Goal: Transaction & Acquisition: Purchase product/service

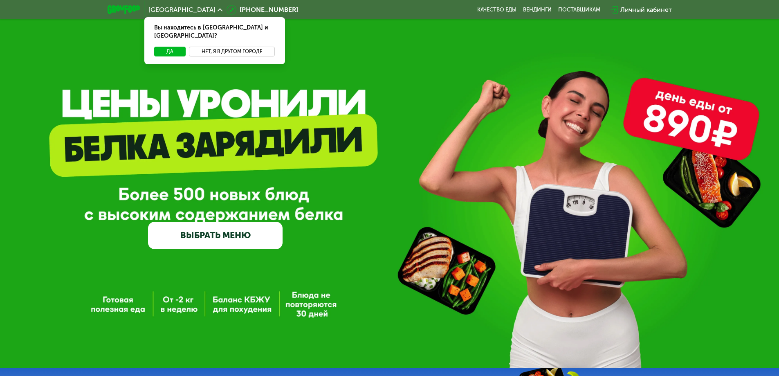
click at [216, 47] on button "Нет, я в другом городе" at bounding box center [232, 52] width 86 height 10
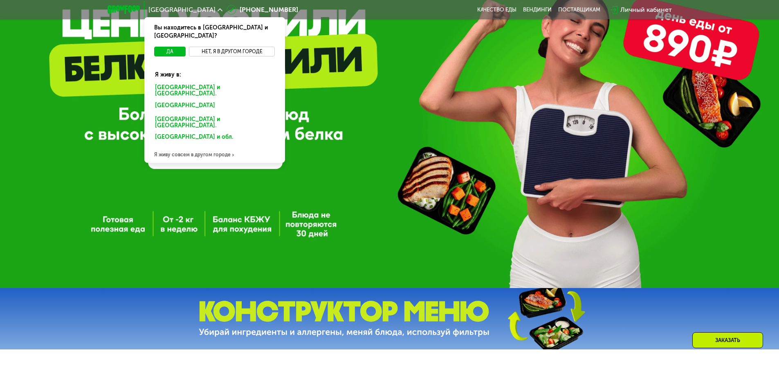
scroll to position [82, 0]
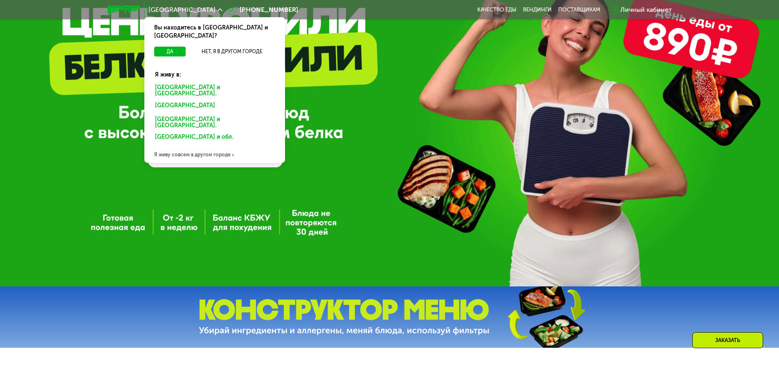
click at [188, 146] on div "Я живу совсем в другом городе" at bounding box center [214, 154] width 141 height 16
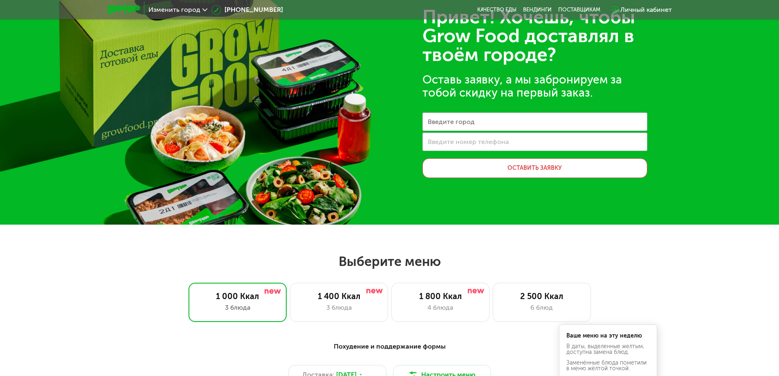
scroll to position [41, 0]
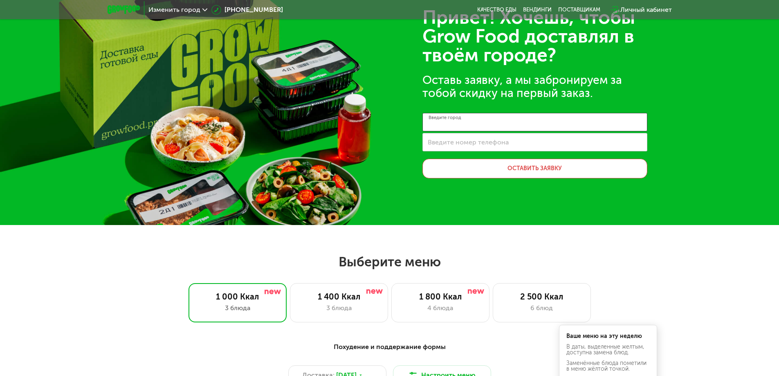
click at [509, 117] on input "Введите город" at bounding box center [534, 122] width 225 height 18
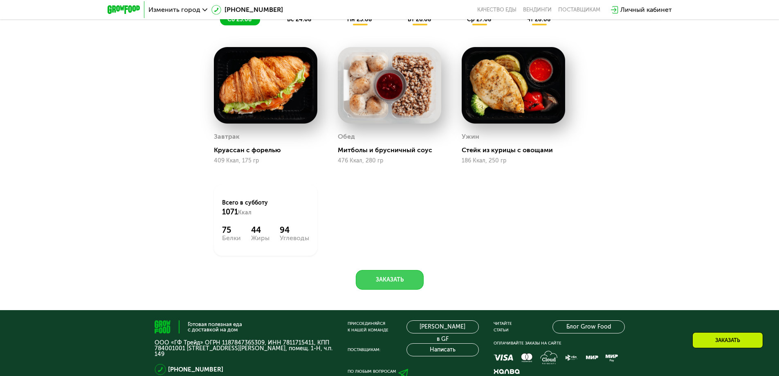
scroll to position [327, 0]
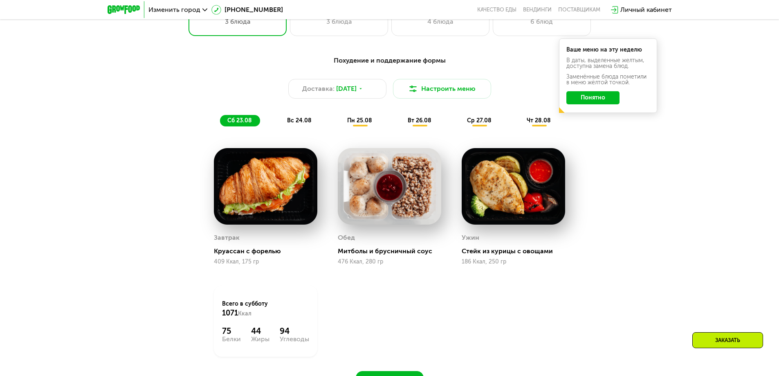
click at [577, 103] on button "Понятно" at bounding box center [592, 97] width 53 height 13
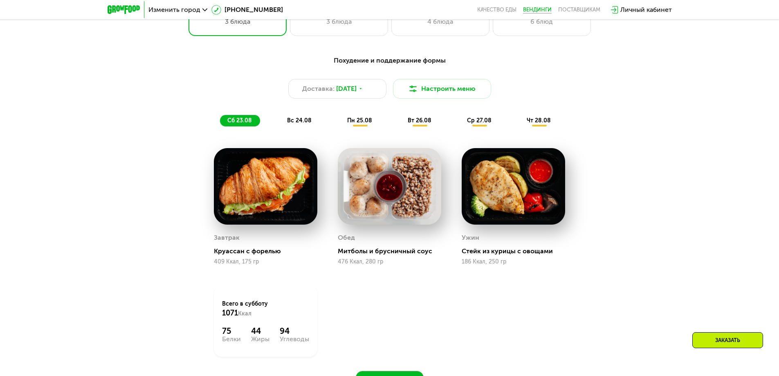
click at [539, 9] on link "Вендинги" at bounding box center [537, 10] width 29 height 7
click at [340, 119] on div "вс 24.08" at bounding box center [360, 120] width 40 height 11
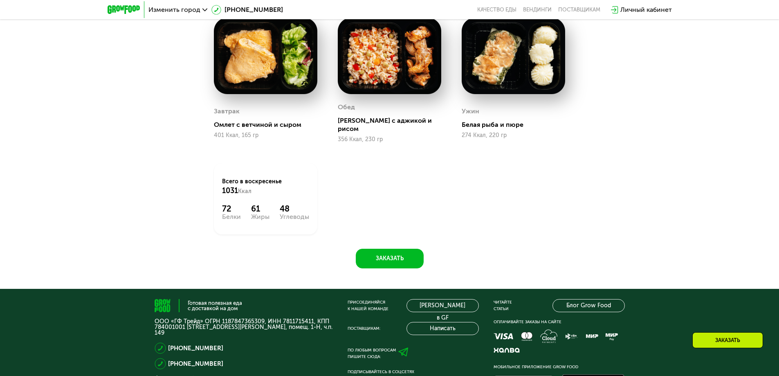
scroll to position [491, 0]
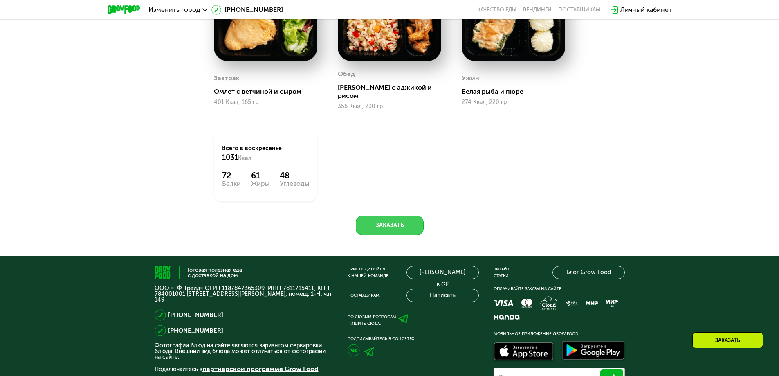
click at [408, 224] on button "Заказать" at bounding box center [390, 225] width 68 height 20
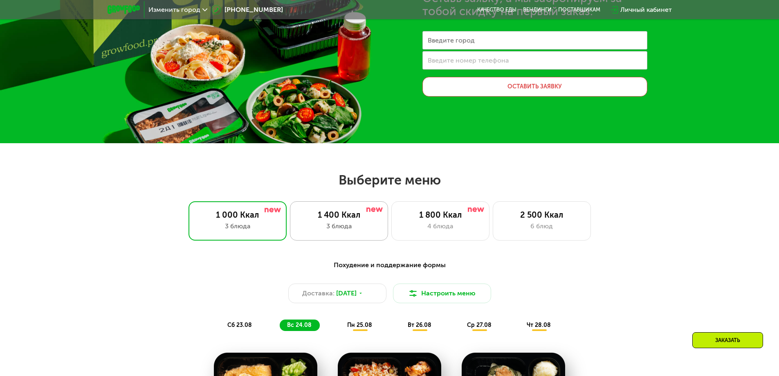
click at [350, 226] on div "3 блюда" at bounding box center [338, 226] width 81 height 10
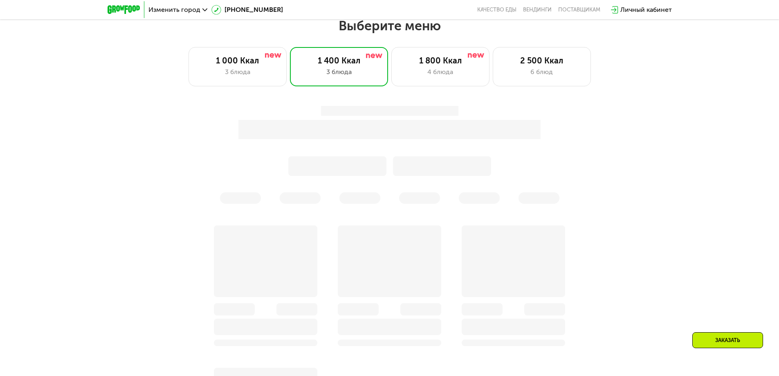
scroll to position [286, 0]
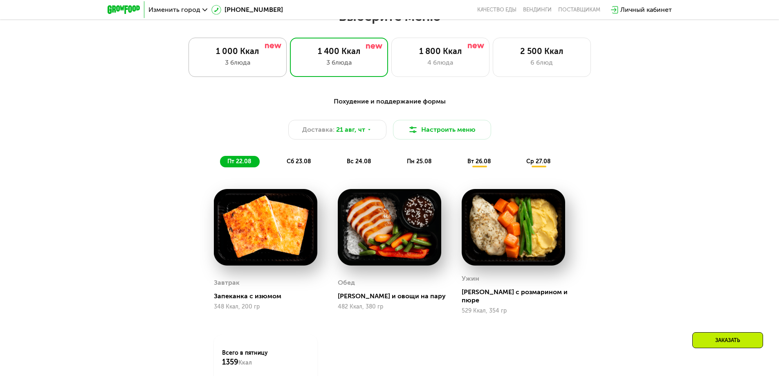
click at [248, 61] on div "3 блюда" at bounding box center [237, 63] width 81 height 10
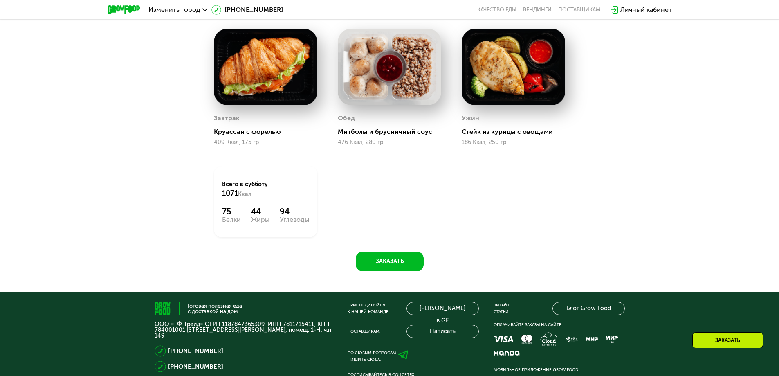
scroll to position [450, 0]
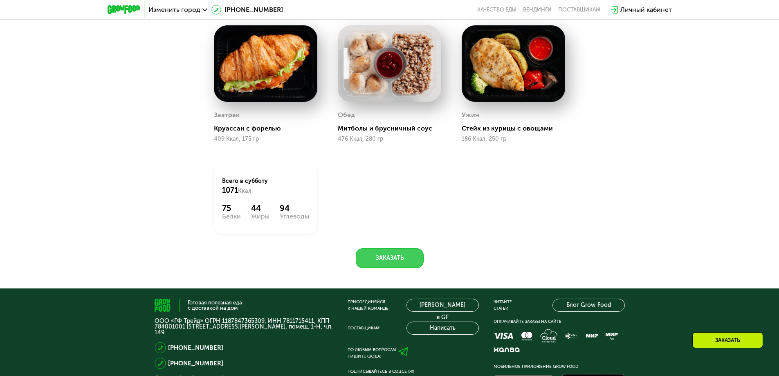
click at [381, 265] on button "Заказать" at bounding box center [390, 258] width 68 height 20
drag, startPoint x: 381, startPoint y: 265, endPoint x: 455, endPoint y: -45, distance: 319.1
click at [455, 0] on html "Изменить город [PHONE_NUMBER] Качество еды [PERSON_NAME] поставщикам Личный каб…" at bounding box center [389, 17] width 779 height 935
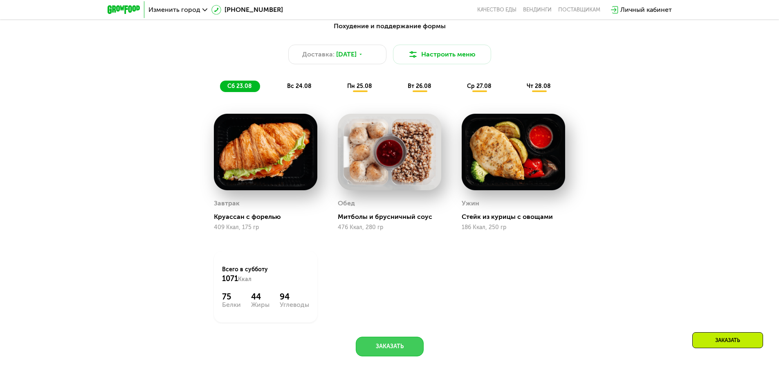
scroll to position [368, 0]
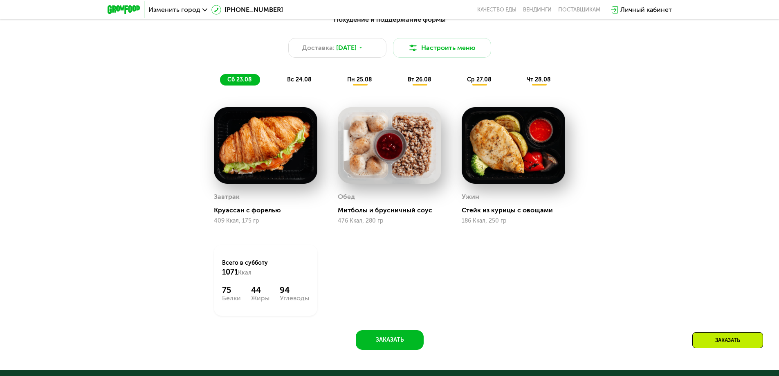
click at [740, 341] on div "Заказать" at bounding box center [727, 340] width 71 height 16
click at [388, 341] on button "Заказать" at bounding box center [390, 340] width 68 height 20
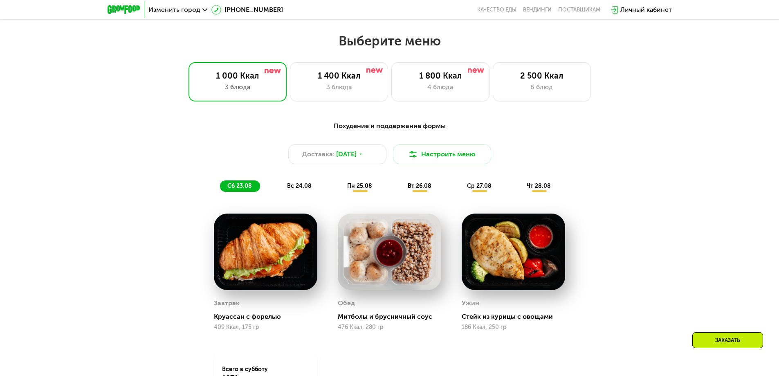
scroll to position [164, 0]
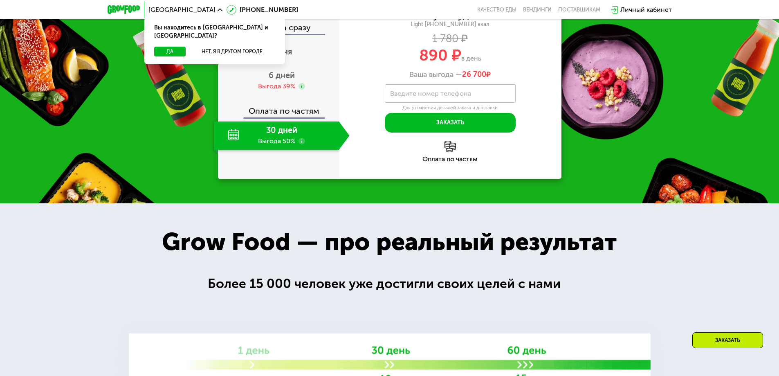
scroll to position [887, 0]
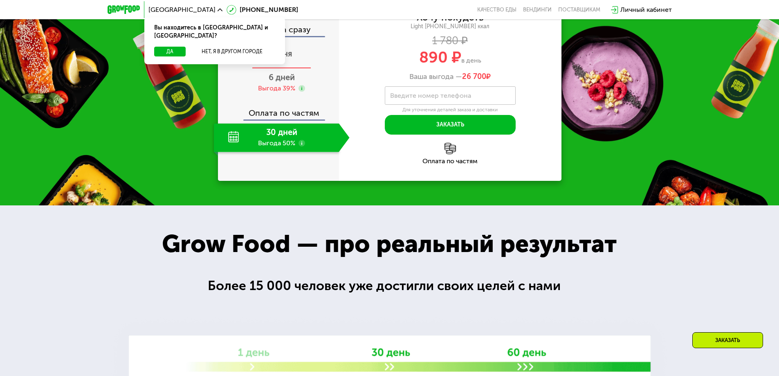
click at [276, 58] on span "2 дня" at bounding box center [281, 54] width 21 height 10
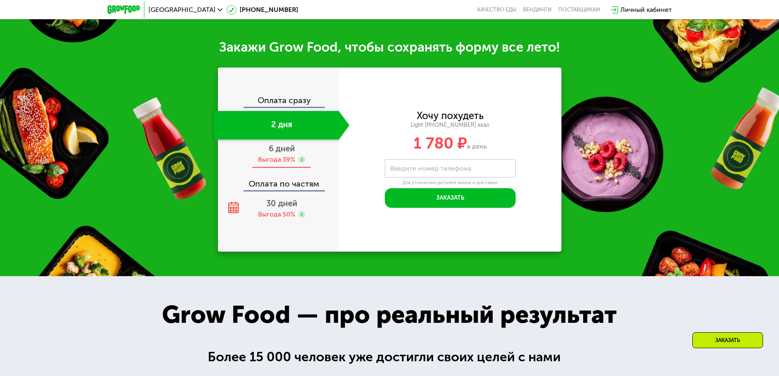
click at [264, 157] on div "6 дней Выгода 39%" at bounding box center [282, 153] width 136 height 29
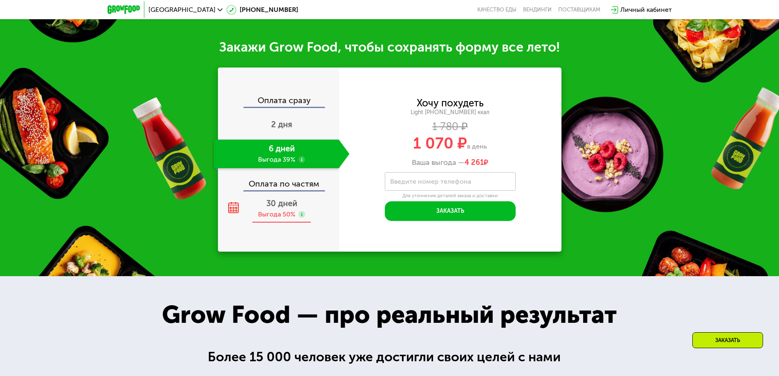
click at [282, 208] on span "30 дней" at bounding box center [281, 203] width 31 height 10
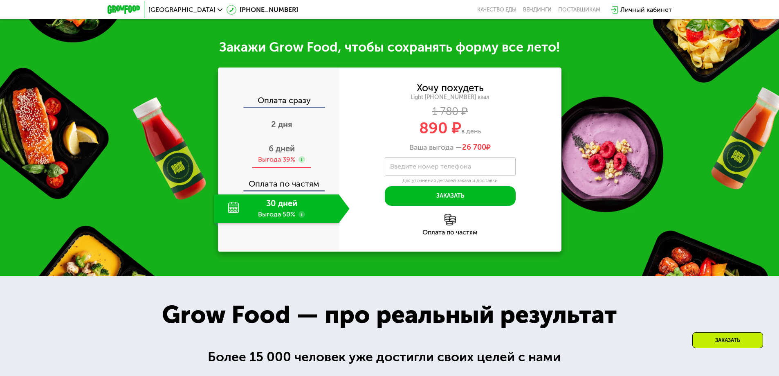
click at [283, 153] on span "6 дней" at bounding box center [282, 149] width 26 height 10
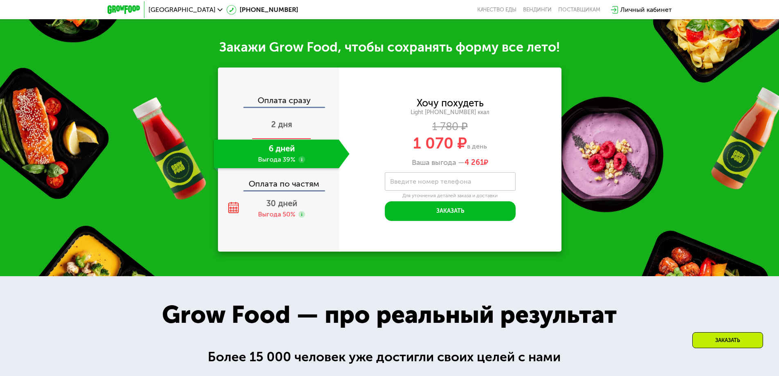
click at [281, 128] on span "2 дня" at bounding box center [281, 124] width 21 height 10
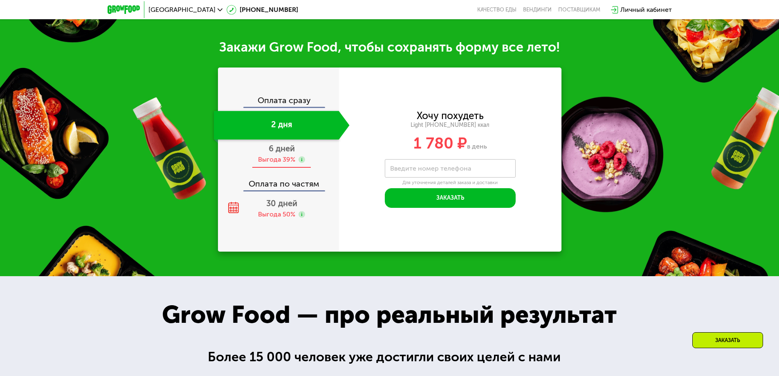
click at [269, 164] on div "Выгода 39%" at bounding box center [276, 159] width 37 height 9
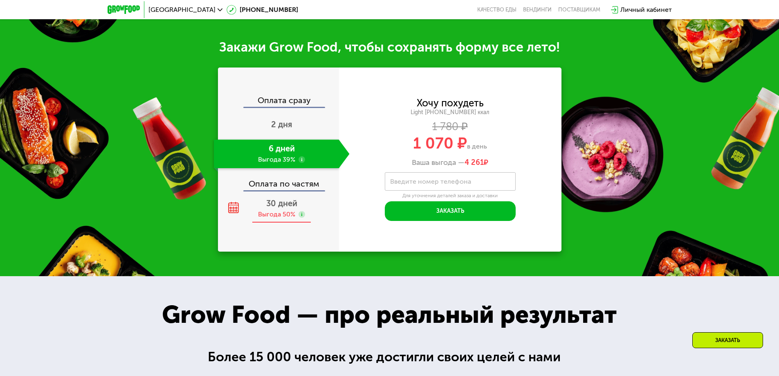
click at [274, 212] on div "30 дней Выгода 50%" at bounding box center [282, 208] width 136 height 29
